Goal: Information Seeking & Learning: Learn about a topic

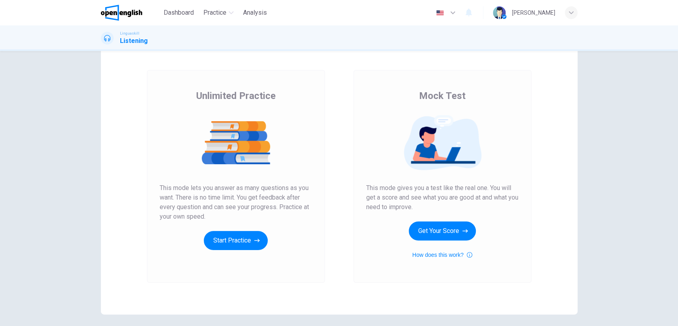
scroll to position [44, 0]
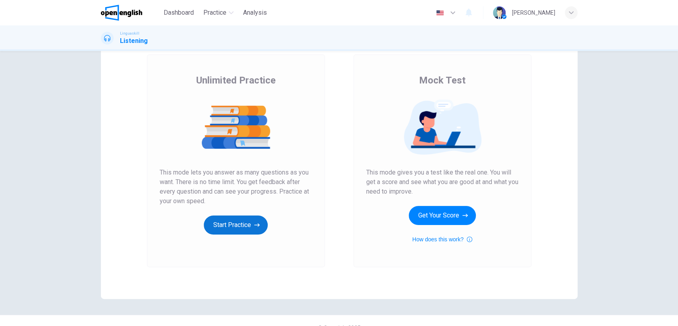
click at [232, 220] on button "Start Practice" at bounding box center [236, 224] width 64 height 19
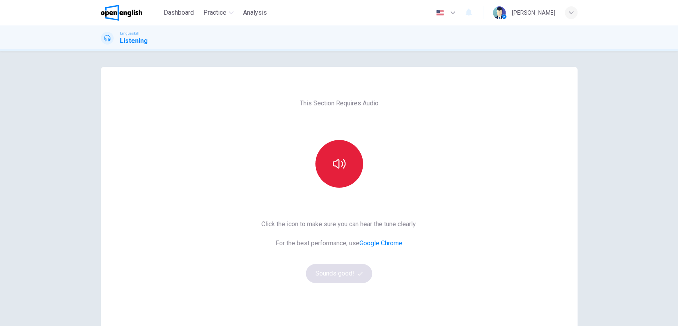
click at [334, 164] on icon "button" at bounding box center [339, 163] width 13 height 13
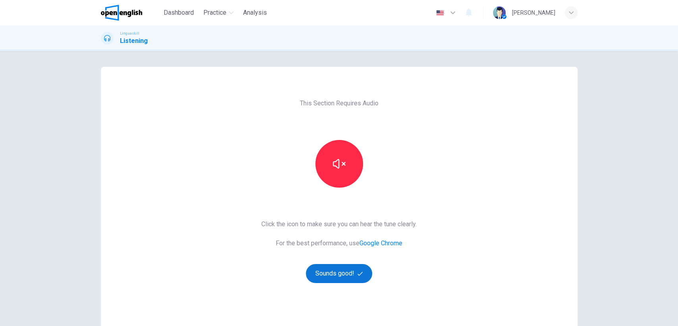
click at [346, 272] on button "Sounds good!" at bounding box center [339, 273] width 67 height 19
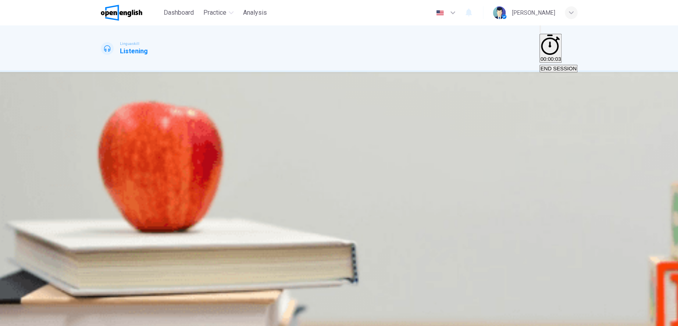
click at [102, 160] on button "button" at bounding box center [102, 164] width 2 height 8
type input "*"
click at [129, 142] on div "B" at bounding box center [123, 139] width 14 height 6
click at [39, 318] on span "SUBMIT" at bounding box center [29, 321] width 20 height 6
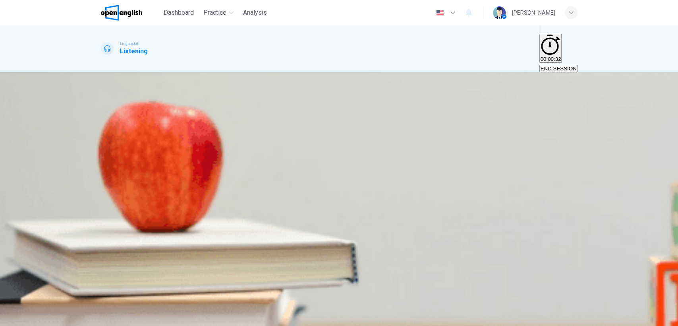
click at [107, 166] on icon "button" at bounding box center [106, 171] width 8 height 10
type input "*"
click at [146, 148] on span "A comedy" at bounding box center [133, 145] width 23 height 6
click at [39, 318] on span "SUBMIT" at bounding box center [29, 321] width 20 height 6
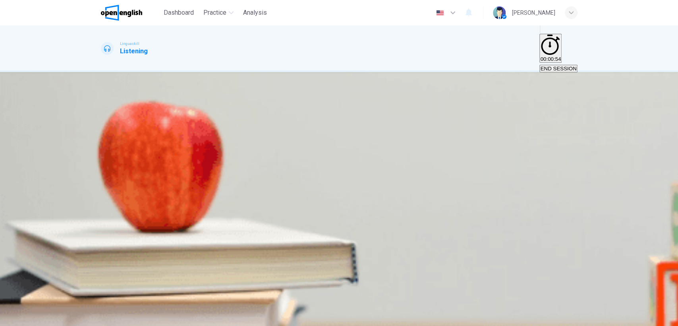
click at [102, 166] on icon "button" at bounding box center [102, 166] width 0 height 0
click at [107, 166] on icon "button" at bounding box center [106, 171] width 8 height 10
click at [181, 148] on span "Watercolors" at bounding box center [167, 145] width 28 height 6
type input "*"
click at [39, 318] on span "SUBMIT" at bounding box center [29, 321] width 20 height 6
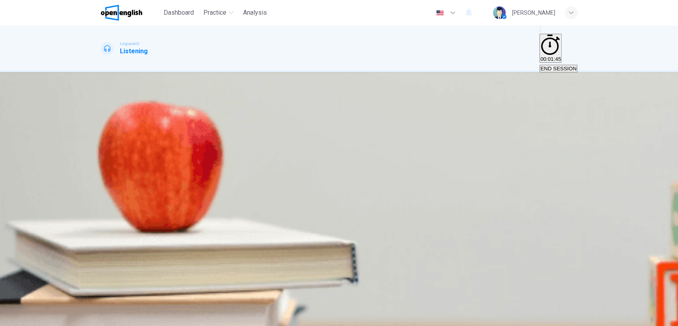
click at [102, 261] on icon "button" at bounding box center [102, 261] width 0 height 0
click at [263, 142] on div "B" at bounding box center [224, 139] width 78 height 6
type input "*"
